Goal: Information Seeking & Learning: Learn about a topic

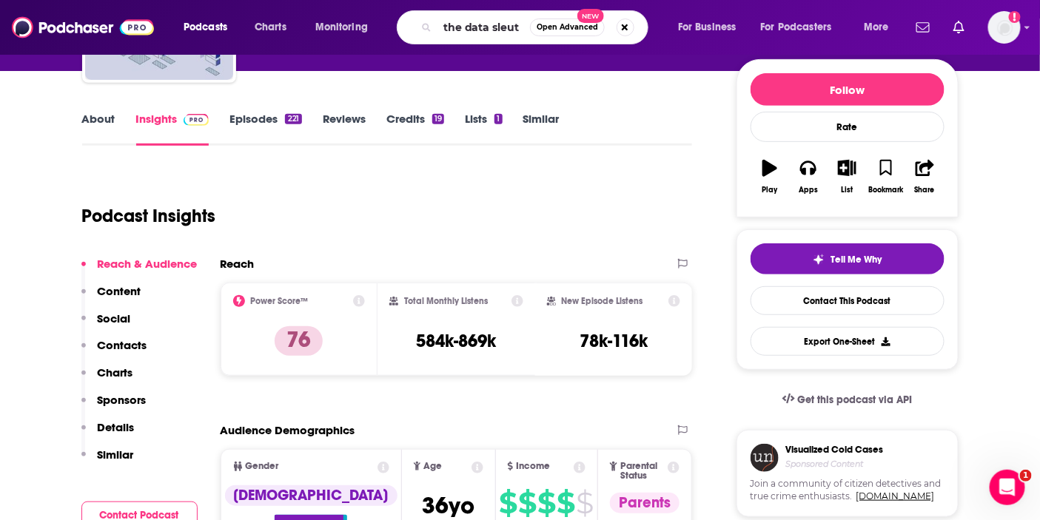
type input "the data sleuth"
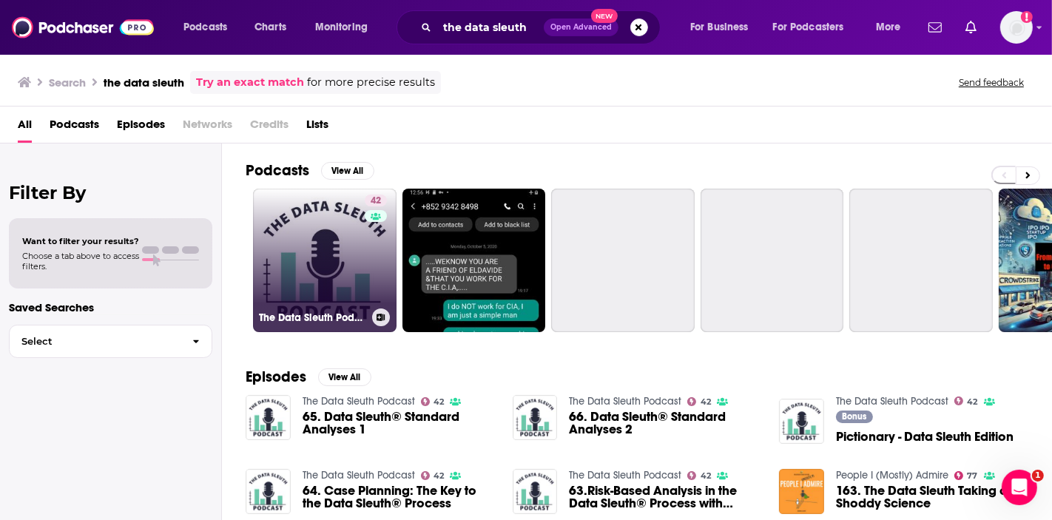
click at [333, 238] on link "42 The Data Sleuth Podcast" at bounding box center [325, 261] width 144 height 144
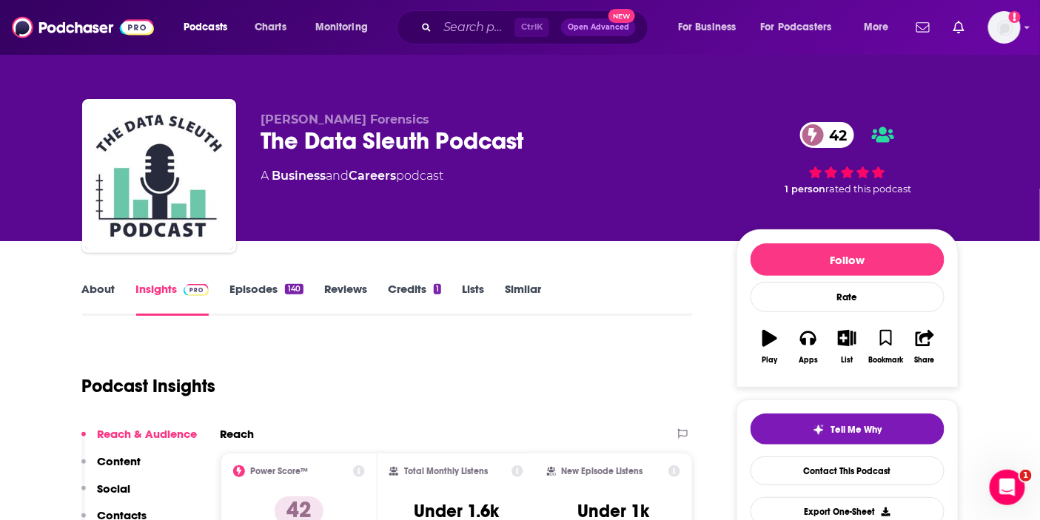
scroll to position [82, 0]
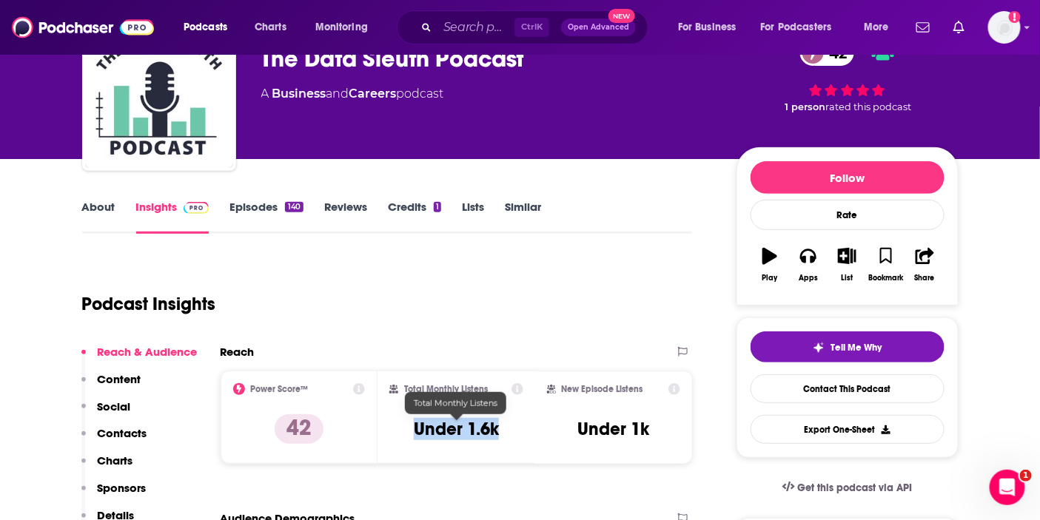
drag, startPoint x: 502, startPoint y: 433, endPoint x: 413, endPoint y: 432, distance: 88.8
click at [413, 432] on div "Total Monthly Listens Under 1.6k" at bounding box center [456, 417] width 134 height 68
copy h3 "Under 1.6k"
